Goal: Task Accomplishment & Management: Use online tool/utility

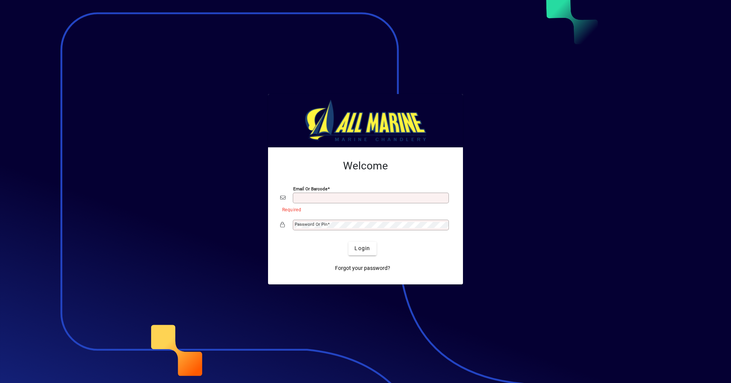
click at [314, 199] on input "Email or Barcode" at bounding box center [372, 198] width 154 height 6
type input "**********"
click at [358, 247] on span "Login" at bounding box center [363, 249] width 16 height 8
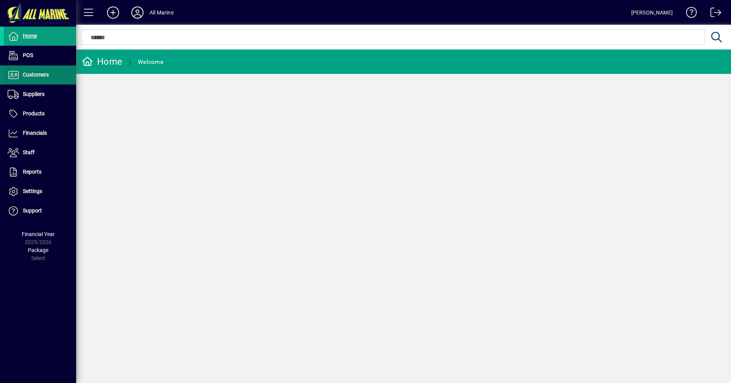
click at [40, 77] on span "Customers" at bounding box center [36, 75] width 26 height 6
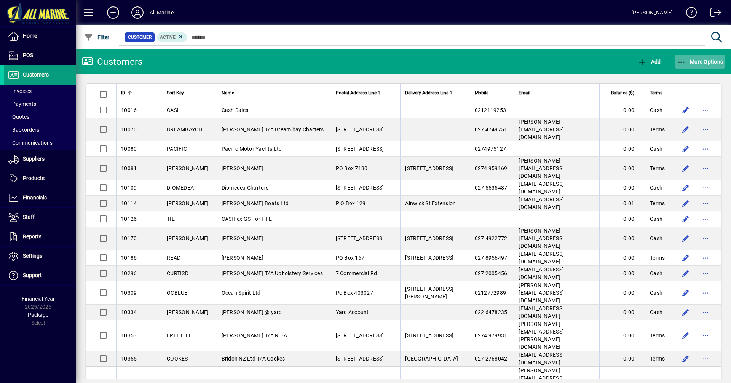
click at [694, 64] on span "More Options" at bounding box center [700, 62] width 46 height 6
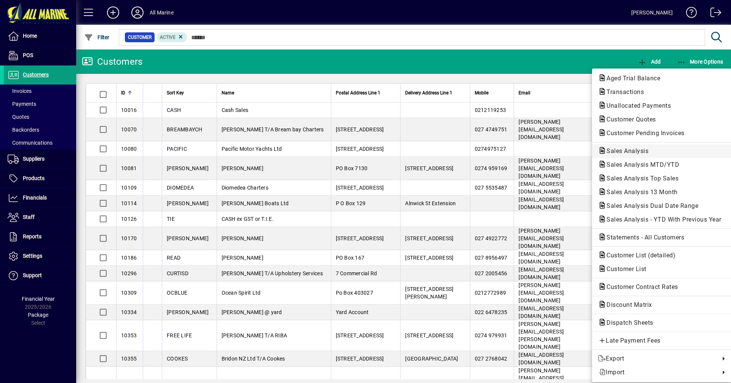
click at [640, 146] on button "Sales Analysis" at bounding box center [661, 151] width 139 height 14
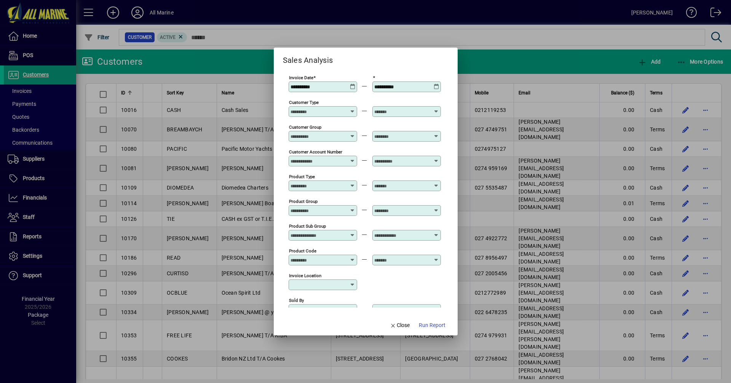
click at [352, 84] on icon at bounding box center [353, 84] width 6 height 0
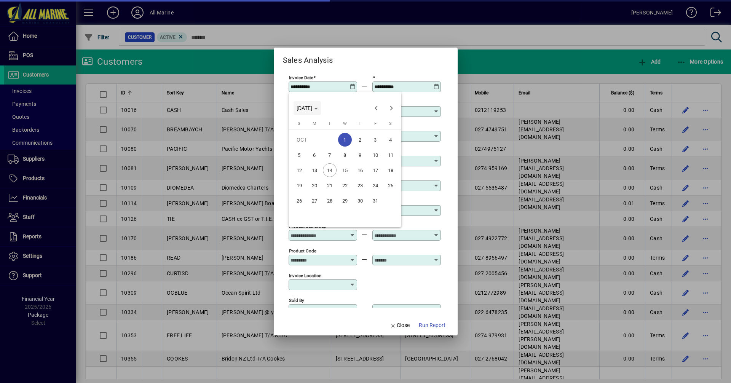
type input "**********"
click at [318, 106] on span "[DATE]" at bounding box center [307, 108] width 21 height 6
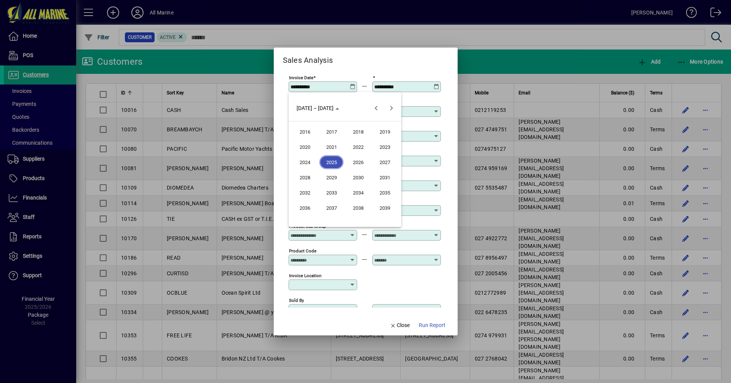
click at [387, 146] on span "2023" at bounding box center [385, 147] width 24 height 14
click at [383, 175] on span "DEC" at bounding box center [385, 178] width 24 height 14
click at [378, 186] on span "22" at bounding box center [376, 186] width 14 height 14
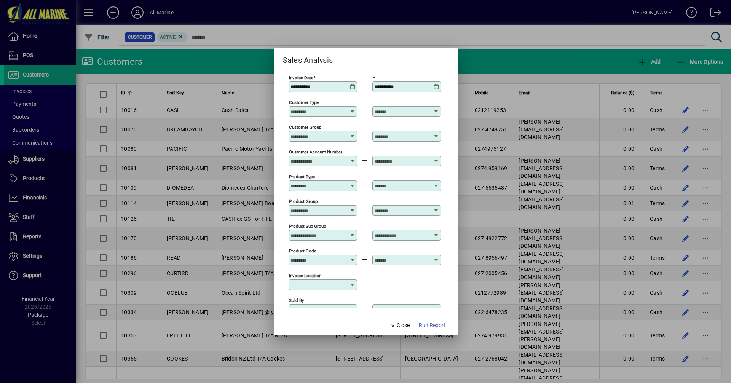
type input "**********"
click at [437, 84] on icon at bounding box center [437, 84] width 6 height 0
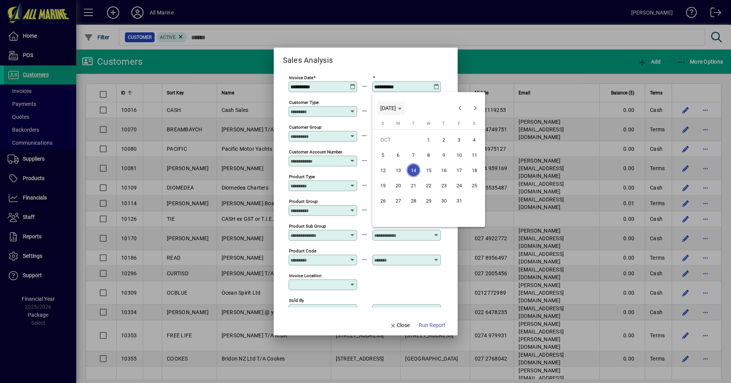
click at [396, 110] on span "[DATE]" at bounding box center [389, 108] width 16 height 6
click at [392, 164] on span "2024" at bounding box center [389, 162] width 24 height 14
click at [393, 111] on span "2024" at bounding box center [390, 108] width 18 height 6
click at [405, 114] on span "Choose month and year" at bounding box center [391, 108] width 27 height 18
click at [467, 147] on span "2023" at bounding box center [469, 147] width 24 height 14
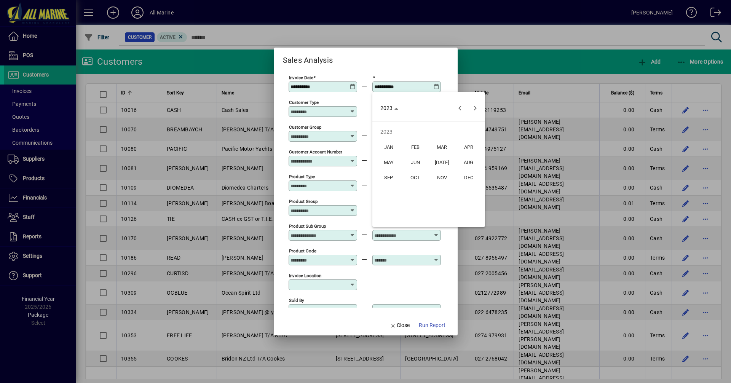
click at [466, 178] on span "DEC" at bounding box center [469, 178] width 24 height 14
click at [462, 187] on span "22" at bounding box center [460, 186] width 14 height 14
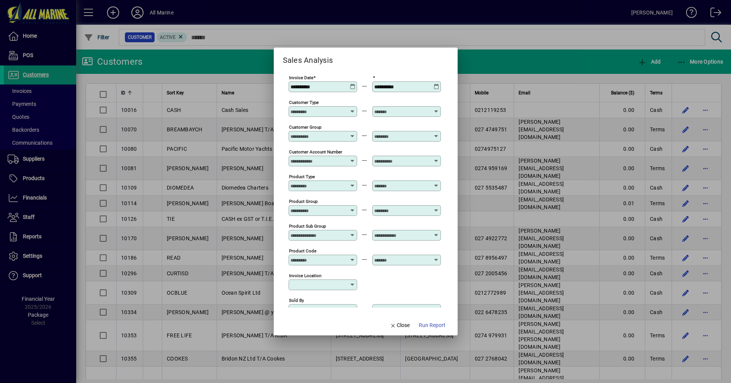
type input "**********"
click at [429, 325] on span "Run Report" at bounding box center [432, 326] width 27 height 8
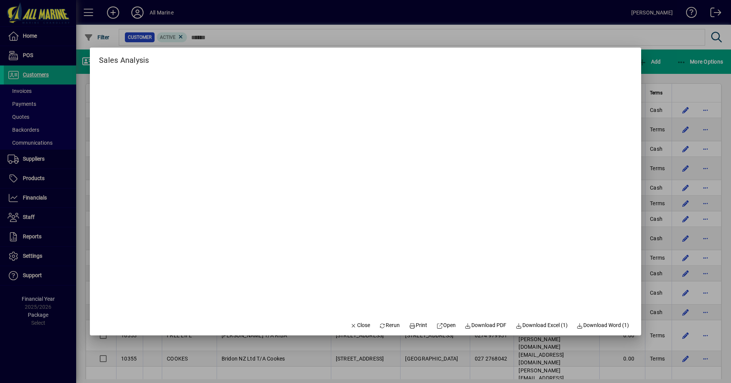
click at [666, 72] on div at bounding box center [365, 191] width 731 height 383
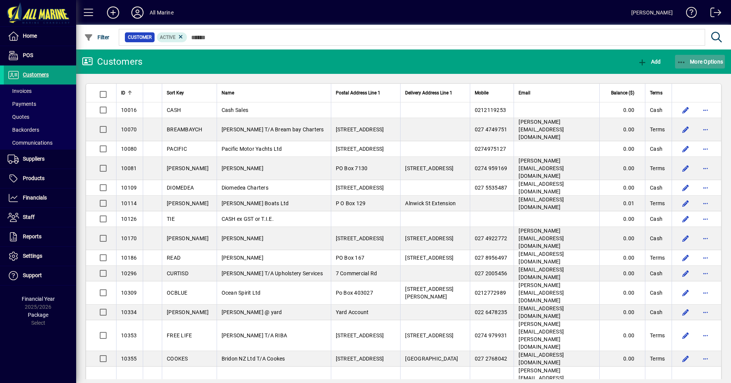
click at [679, 64] on icon "button" at bounding box center [682, 63] width 10 height 8
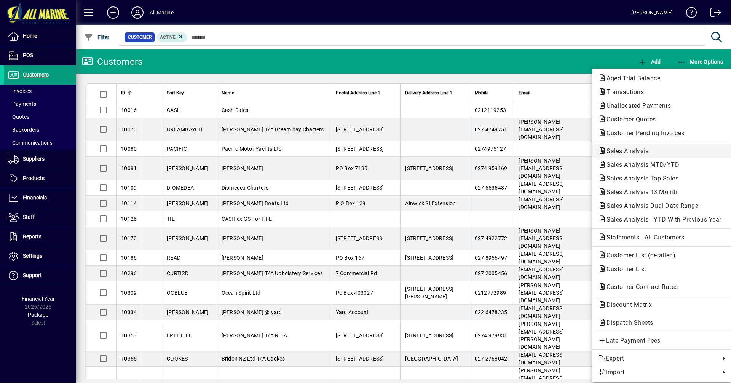
click at [623, 148] on span "Sales Analysis" at bounding box center [625, 150] width 54 height 7
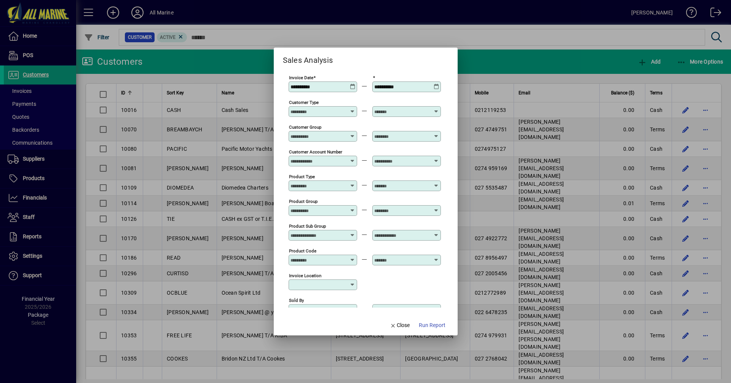
click at [353, 84] on icon at bounding box center [353, 84] width 6 height 0
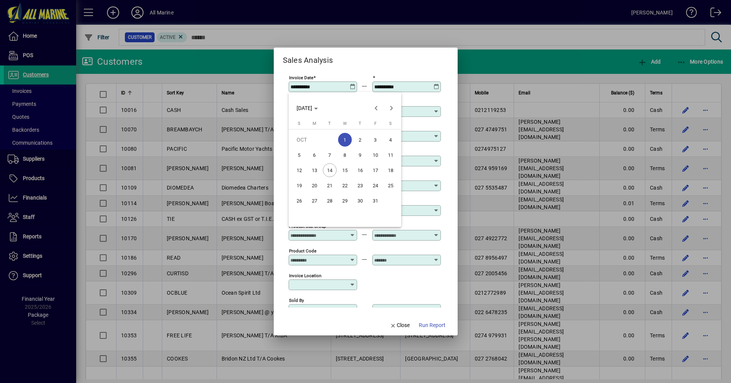
type input "**********"
click at [312, 106] on span "[DATE]" at bounding box center [305, 108] width 16 height 6
click at [382, 149] on span "2023" at bounding box center [385, 147] width 24 height 14
click at [383, 175] on span "DEC" at bounding box center [385, 178] width 24 height 14
click at [377, 200] on span "29" at bounding box center [376, 201] width 14 height 14
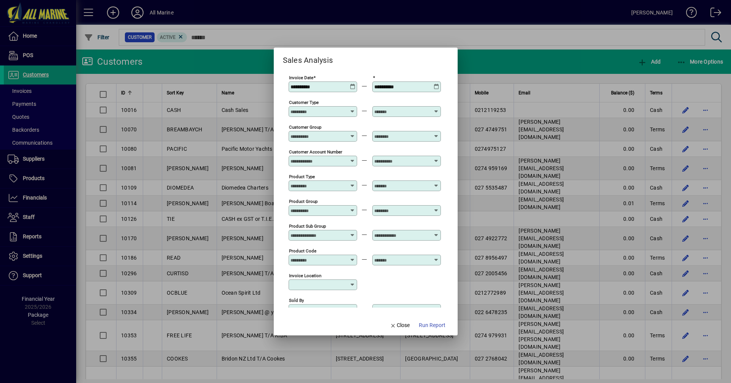
type input "**********"
click at [436, 84] on icon at bounding box center [437, 84] width 6 height 0
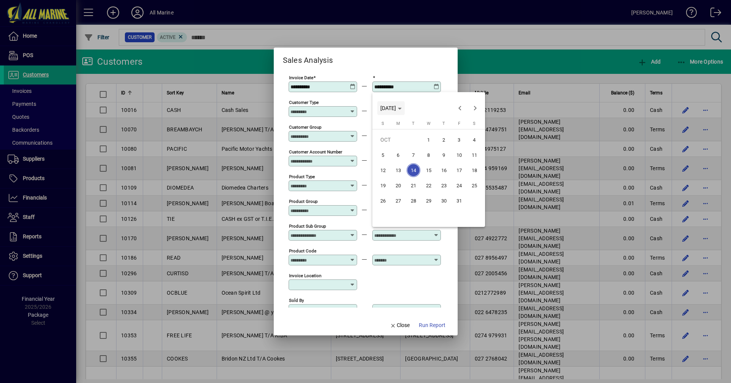
click at [396, 107] on span "[DATE]" at bounding box center [389, 108] width 16 height 6
click at [468, 149] on span "2023" at bounding box center [469, 147] width 24 height 14
click at [471, 179] on span "DEC" at bounding box center [469, 178] width 24 height 14
click at [459, 200] on span "29" at bounding box center [460, 201] width 14 height 14
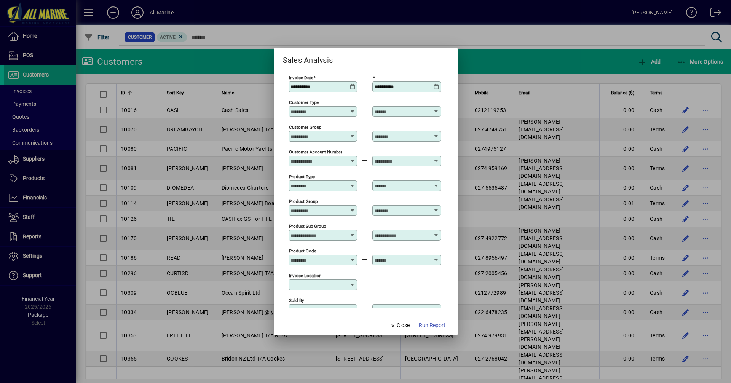
type input "**********"
click at [428, 324] on span "Run Report" at bounding box center [432, 326] width 27 height 8
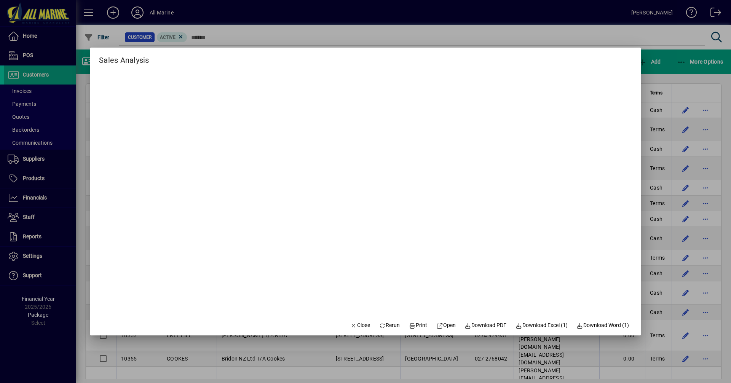
click at [676, 70] on div at bounding box center [365, 191] width 731 height 383
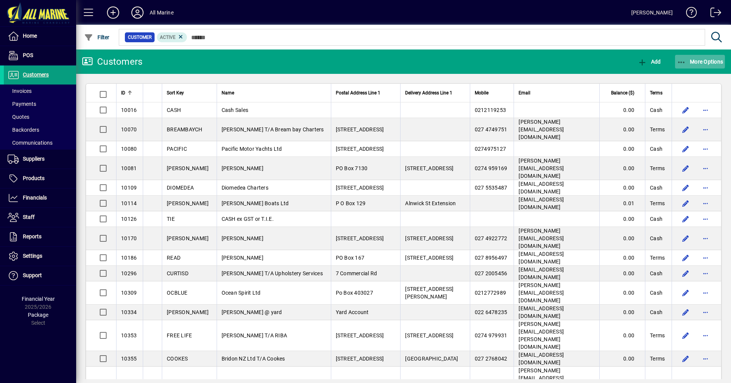
click at [693, 59] on span "More Options" at bounding box center [700, 62] width 46 height 6
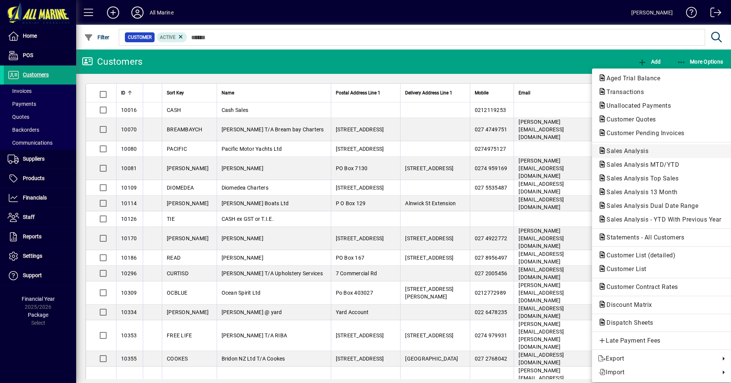
click at [630, 148] on span "Sales Analysis" at bounding box center [625, 150] width 54 height 7
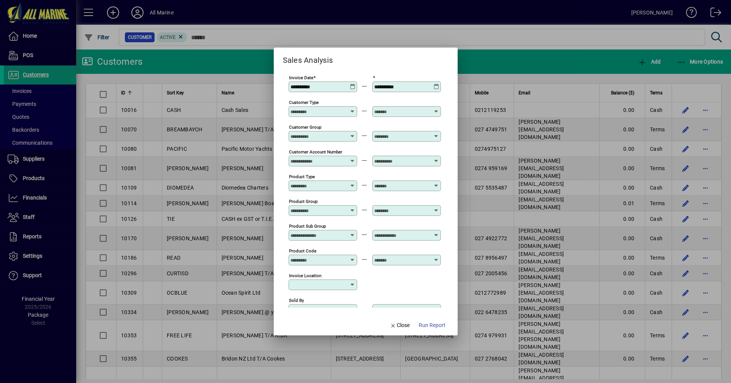
click at [352, 84] on icon at bounding box center [353, 84] width 6 height 0
type input "**********"
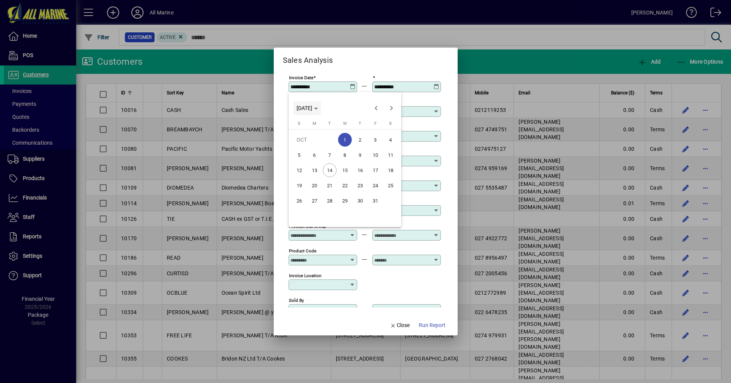
click at [312, 108] on span "[DATE]" at bounding box center [305, 108] width 16 height 6
click at [357, 145] on span "2022" at bounding box center [358, 147] width 24 height 14
click at [384, 177] on span "DEC" at bounding box center [385, 178] width 24 height 14
click at [390, 184] on span "24" at bounding box center [391, 186] width 14 height 14
type input "**********"
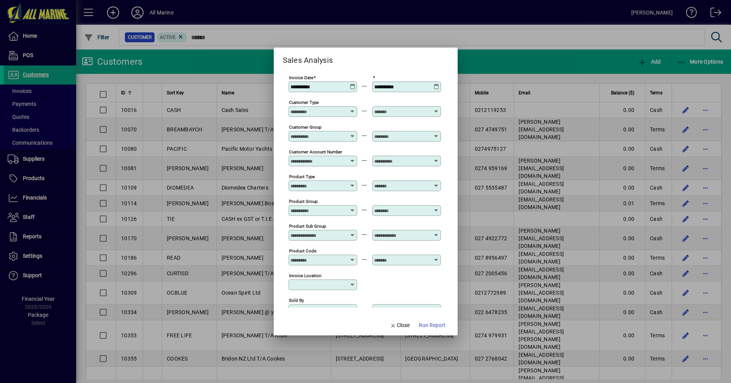
click at [436, 84] on icon at bounding box center [437, 84] width 6 height 0
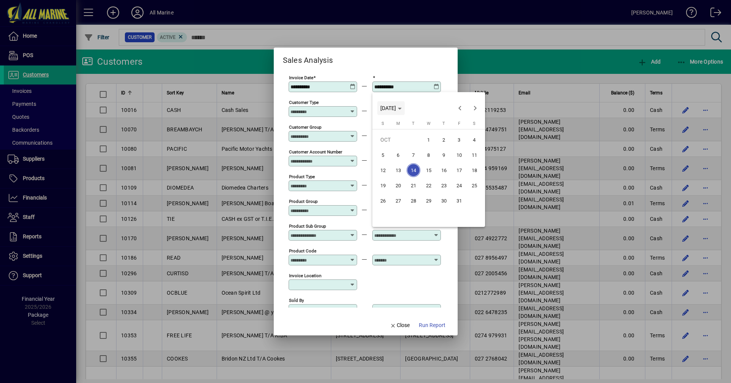
click at [402, 109] on icon "Choose month and year" at bounding box center [400, 109] width 4 height 2
click at [444, 148] on span "2022" at bounding box center [442, 147] width 24 height 14
click at [468, 175] on span "DEC" at bounding box center [469, 178] width 24 height 14
click at [475, 185] on span "24" at bounding box center [475, 186] width 14 height 14
type input "**********"
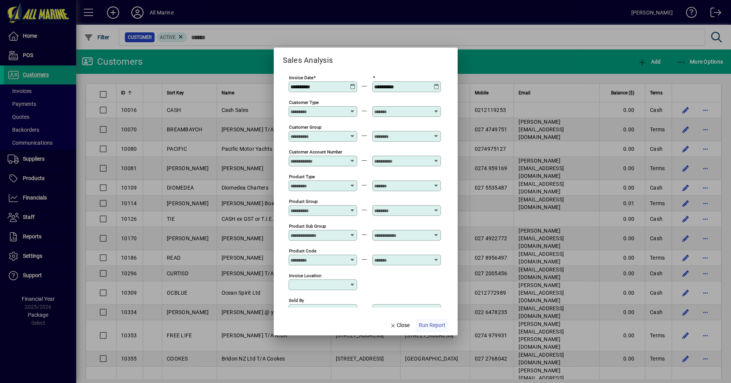
click at [434, 325] on span "Run Report" at bounding box center [432, 326] width 27 height 8
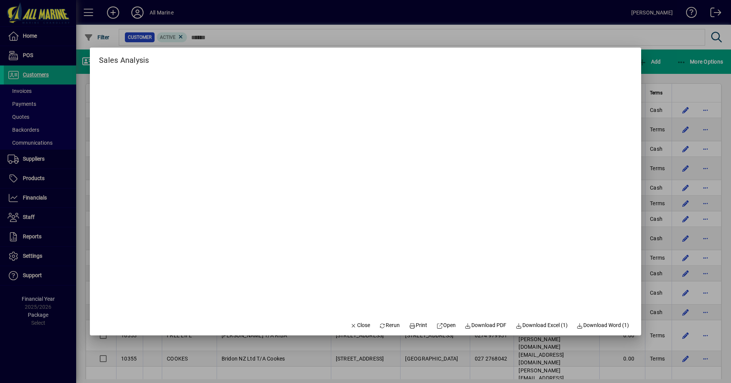
click at [666, 70] on div at bounding box center [365, 191] width 731 height 383
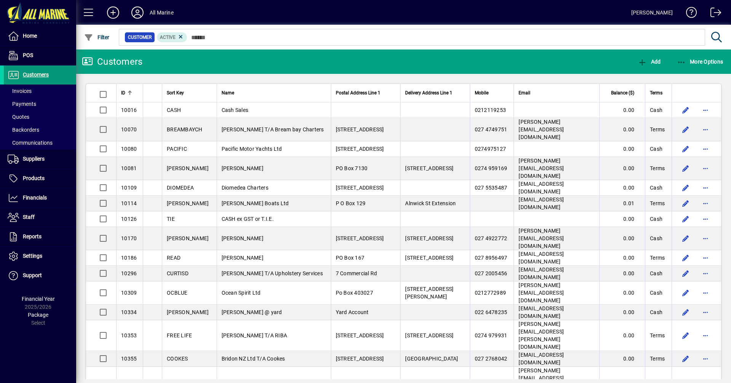
click at [42, 75] on span "Customers" at bounding box center [36, 75] width 26 height 6
click at [694, 61] on span "More Options" at bounding box center [700, 62] width 46 height 6
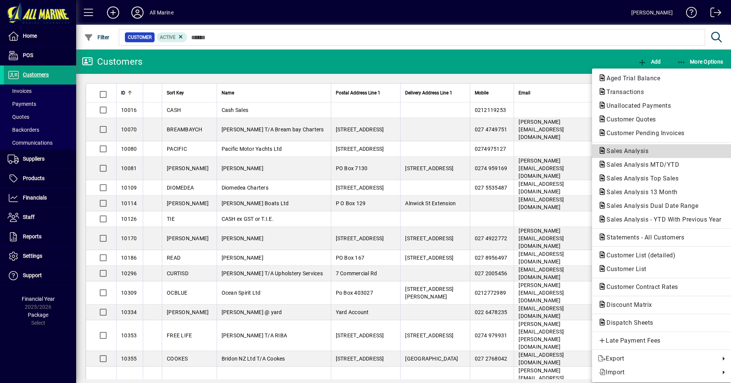
click at [630, 152] on span "Sales Analysis" at bounding box center [625, 150] width 54 height 7
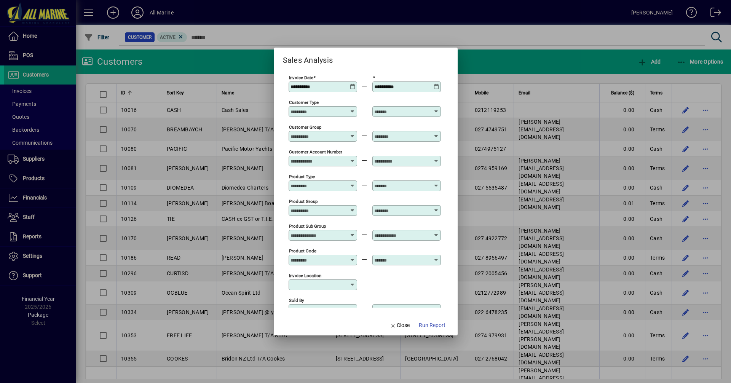
type input "**********"
click at [352, 84] on icon at bounding box center [353, 84] width 6 height 0
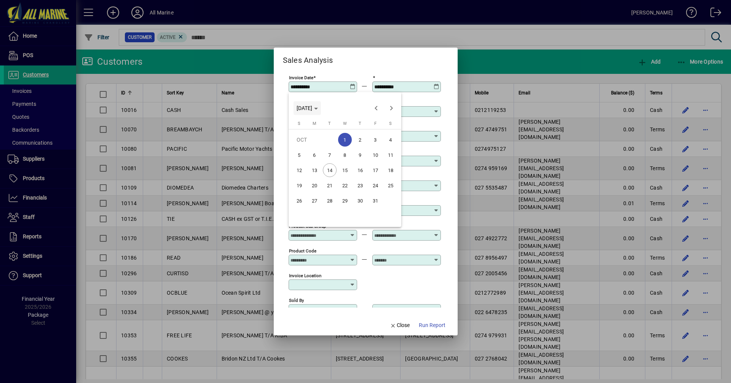
click at [312, 110] on span "[DATE]" at bounding box center [305, 108] width 16 height 6
click at [309, 163] on span "2024" at bounding box center [305, 162] width 24 height 14
click at [384, 176] on span "DEC" at bounding box center [385, 178] width 24 height 14
click at [316, 201] on span "23" at bounding box center [315, 201] width 14 height 14
type input "**********"
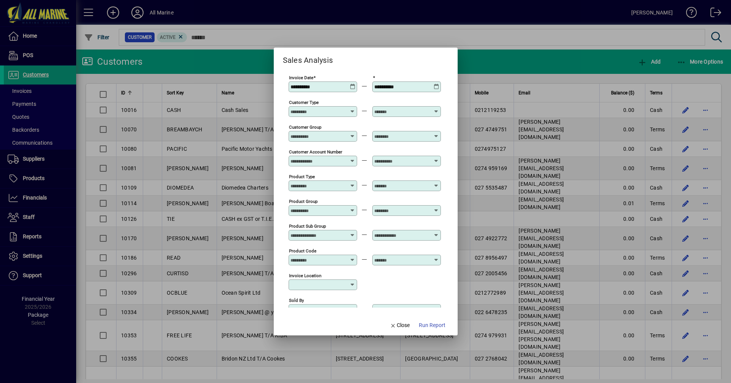
click at [434, 84] on icon at bounding box center [437, 84] width 6 height 0
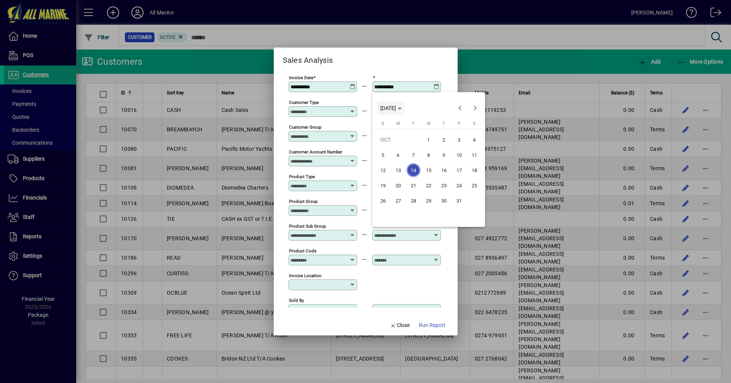
click at [396, 106] on span "[DATE]" at bounding box center [389, 108] width 16 height 6
click at [390, 163] on span "2024" at bounding box center [389, 162] width 24 height 14
click at [465, 176] on span "DEC" at bounding box center [469, 178] width 24 height 14
click at [401, 203] on span "23" at bounding box center [399, 201] width 14 height 14
type input "**********"
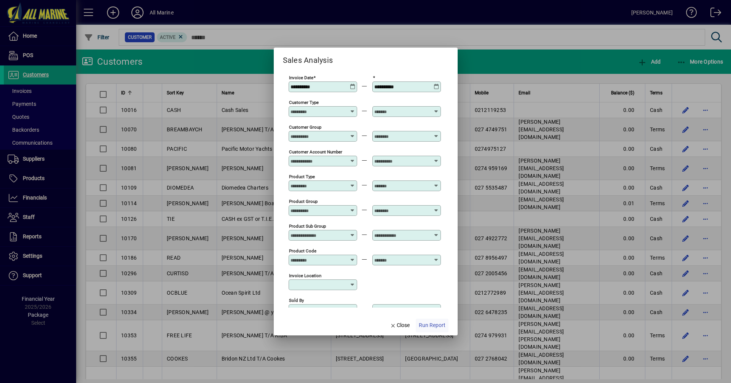
click at [437, 324] on span "Run Report" at bounding box center [432, 326] width 27 height 8
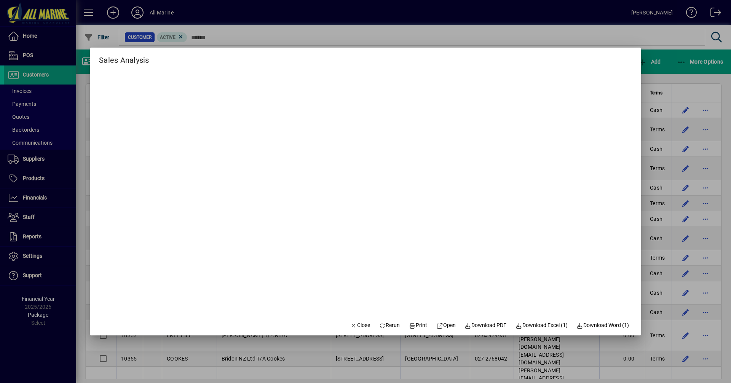
click at [656, 68] on div at bounding box center [365, 191] width 731 height 383
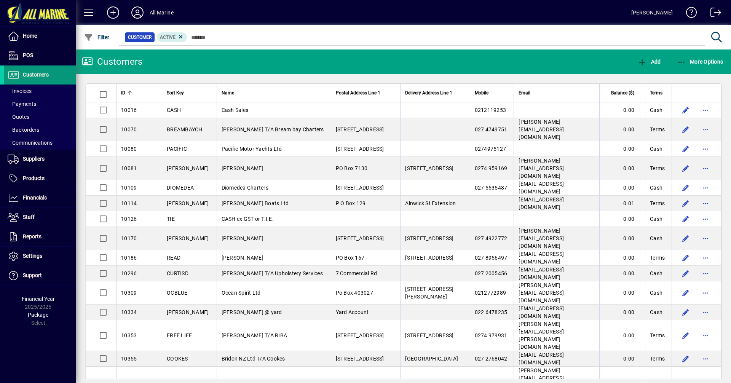
click at [34, 73] on span "Customers" at bounding box center [36, 75] width 26 height 6
click at [707, 61] on span "More Options" at bounding box center [700, 62] width 46 height 6
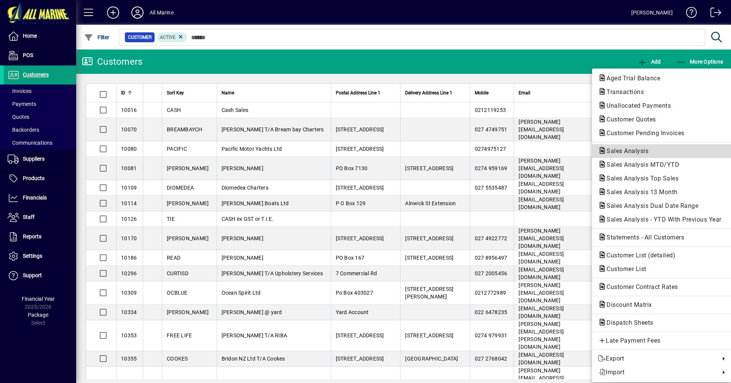
click at [623, 151] on span "Sales Analysis" at bounding box center [625, 150] width 54 height 7
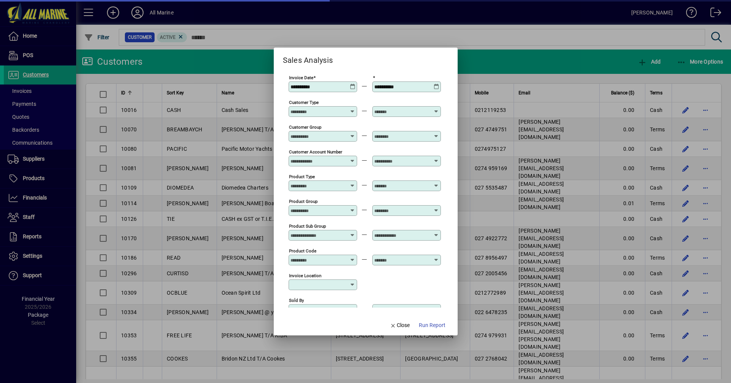
type input "**********"
click at [352, 84] on icon at bounding box center [353, 84] width 6 height 0
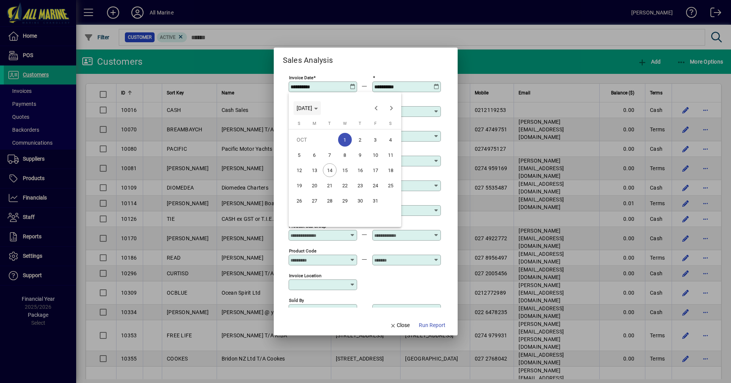
click at [312, 109] on span "[DATE]" at bounding box center [305, 108] width 16 height 6
click at [307, 162] on span "2024" at bounding box center [305, 162] width 24 height 14
click at [381, 179] on span "DEC" at bounding box center [385, 178] width 24 height 14
click at [373, 201] on span "27" at bounding box center [376, 201] width 14 height 14
type input "**********"
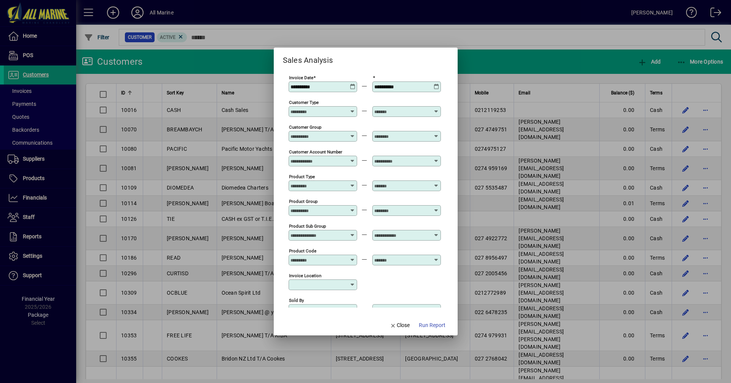
click at [439, 84] on icon at bounding box center [437, 84] width 6 height 0
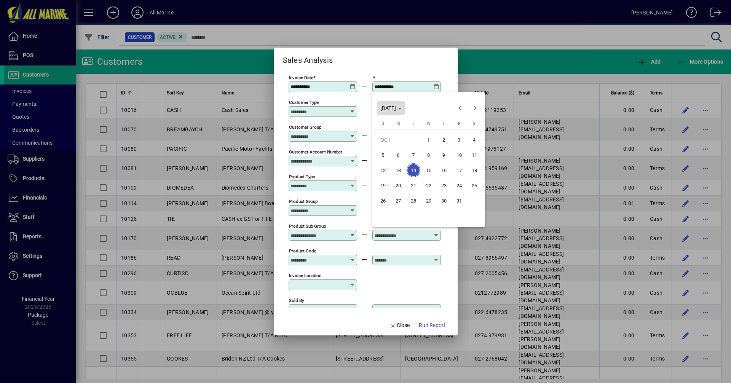
click at [396, 107] on span "[DATE]" at bounding box center [389, 108] width 16 height 6
click at [391, 168] on span "2024" at bounding box center [389, 162] width 24 height 14
click at [469, 174] on span "DEC" at bounding box center [469, 178] width 24 height 14
click at [458, 202] on span "27" at bounding box center [460, 201] width 14 height 14
type input "**********"
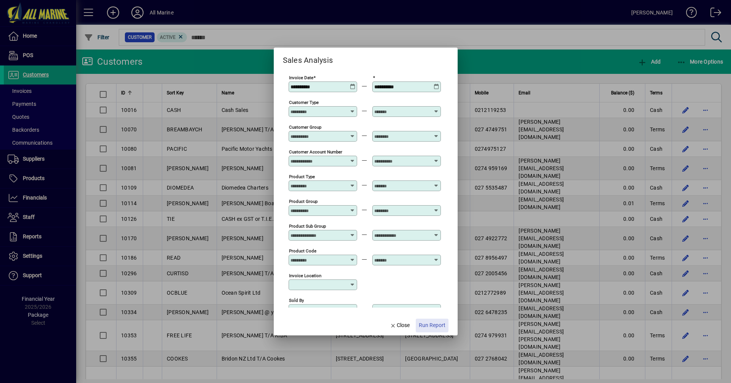
click at [424, 322] on span "Run Report" at bounding box center [432, 326] width 27 height 8
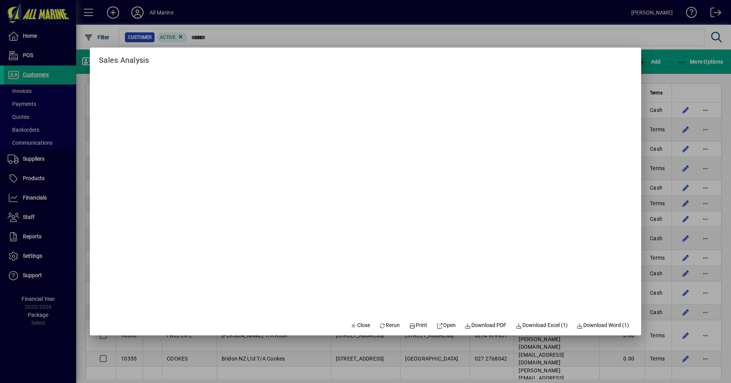
click at [668, 69] on div at bounding box center [365, 191] width 731 height 383
